Goal: Information Seeking & Learning: Compare options

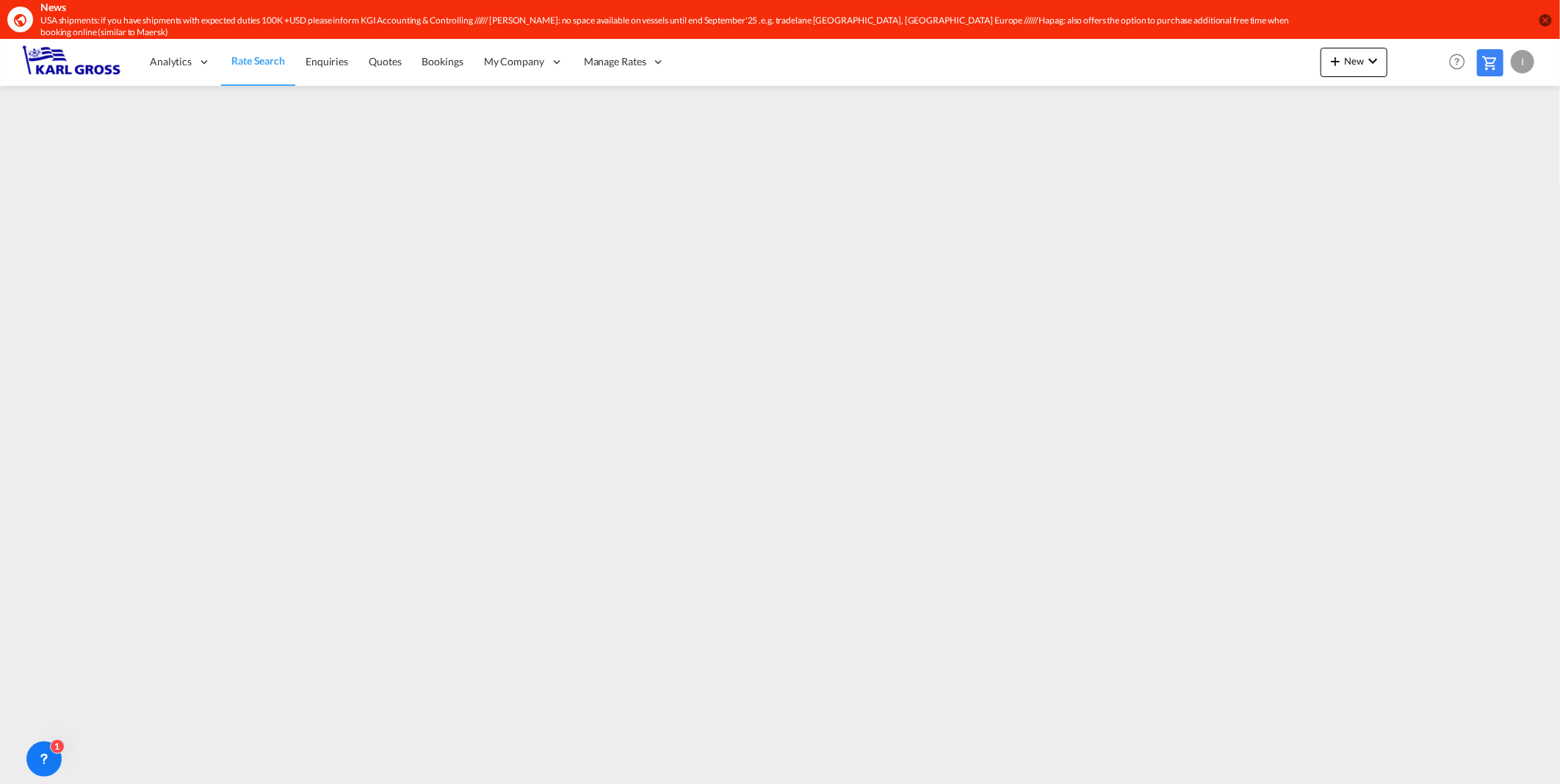
click at [81, 62] on img at bounding box center [71, 62] width 99 height 33
click at [104, 50] on img at bounding box center [71, 62] width 99 height 33
click at [237, 55] on span "Rate Search" at bounding box center [258, 61] width 54 height 12
